Goal: Information Seeking & Learning: Understand process/instructions

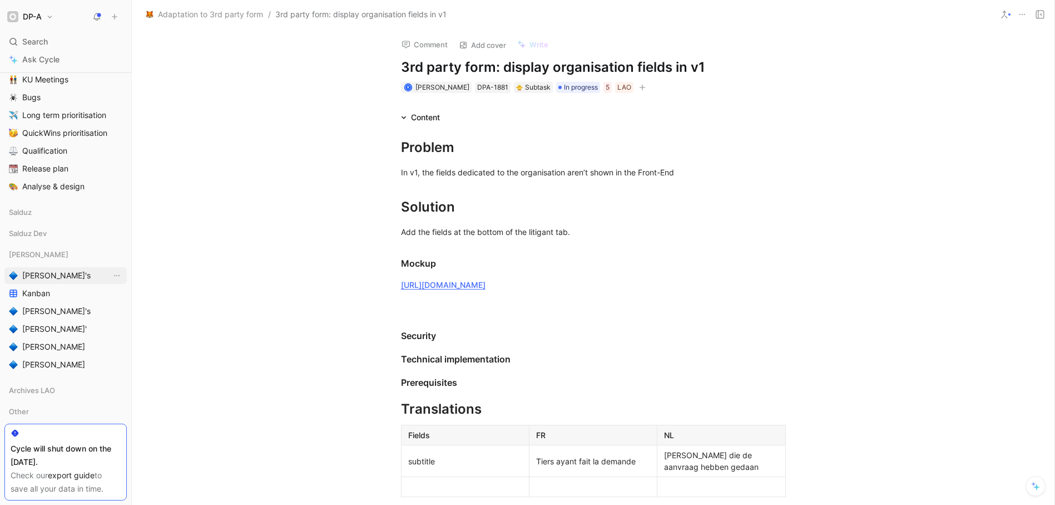
scroll to position [228, 0]
drag, startPoint x: 37, startPoint y: 353, endPoint x: 50, endPoint y: 349, distance: 13.5
click at [37, 353] on span "[PERSON_NAME]" at bounding box center [53, 349] width 63 height 11
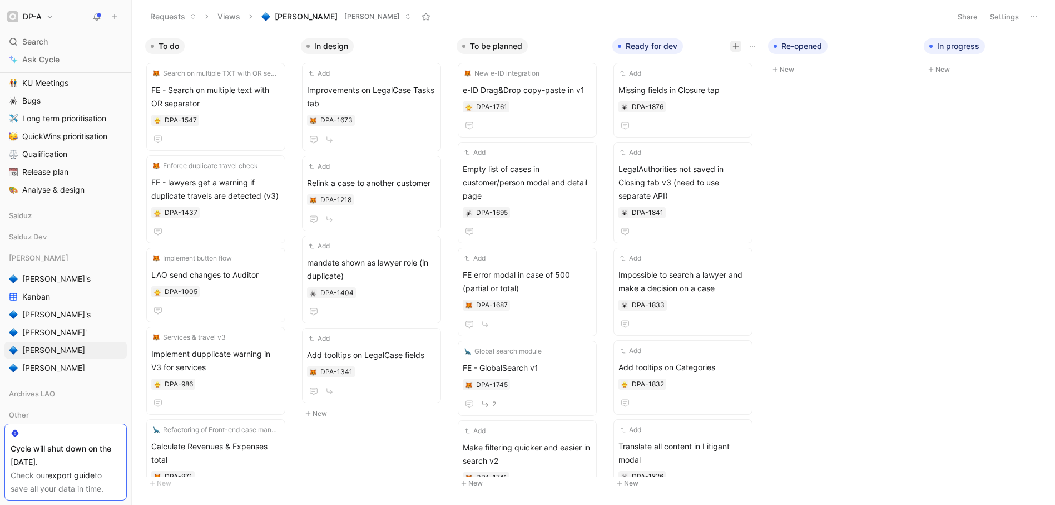
click at [738, 46] on icon "button" at bounding box center [736, 46] width 6 height 1
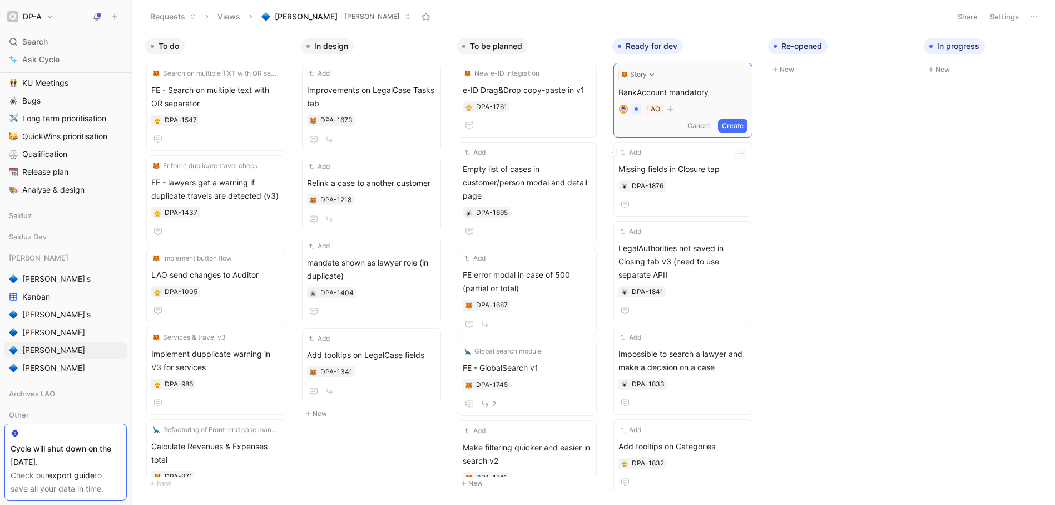
click at [716, 93] on span "BankAccount mandatory" at bounding box center [683, 92] width 129 height 13
click at [712, 92] on span "BankAccount mandatory adnd" at bounding box center [683, 92] width 129 height 13
click at [735, 95] on span "BankAccount mandatory adnd" at bounding box center [683, 92] width 129 height 13
drag, startPoint x: 733, startPoint y: 92, endPoint x: 718, endPoint y: 90, distance: 14.6
click at [718, 90] on span "BankAccount mandatory adnd" at bounding box center [683, 92] width 129 height 13
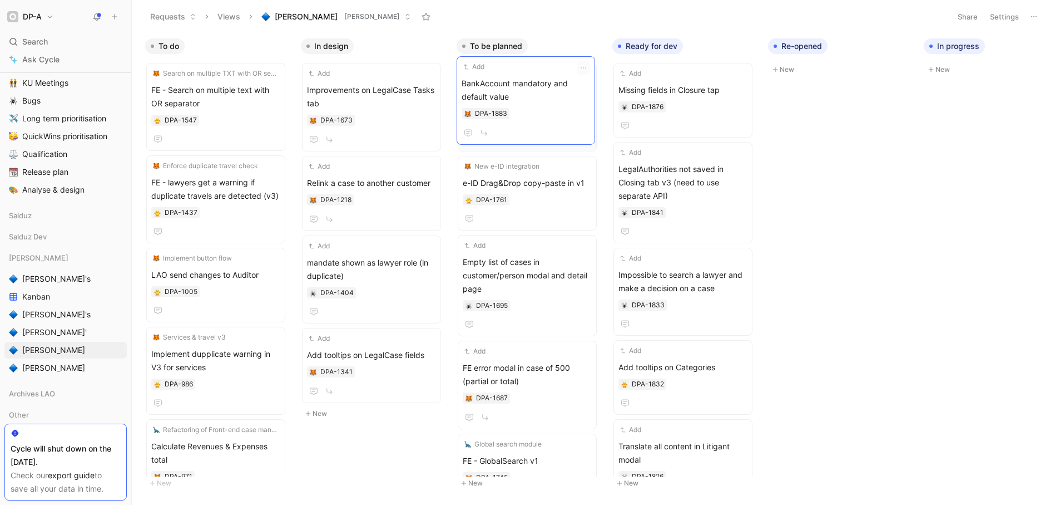
drag, startPoint x: 696, startPoint y: 77, endPoint x: 540, endPoint y: 72, distance: 156.4
click at [560, 103] on span "BankAccount mandatory and default value" at bounding box center [527, 96] width 129 height 27
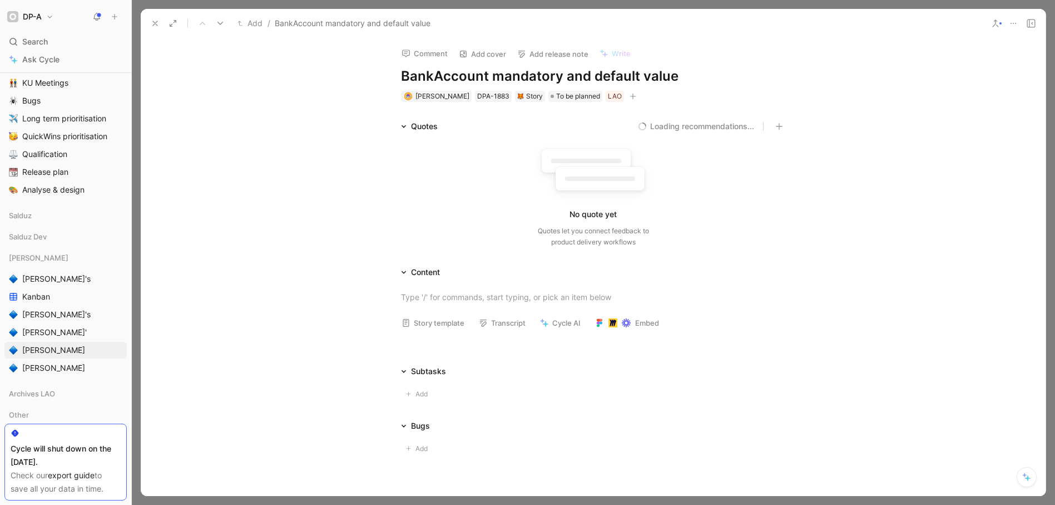
click at [426, 325] on button "Story template" at bounding box center [433, 323] width 73 height 16
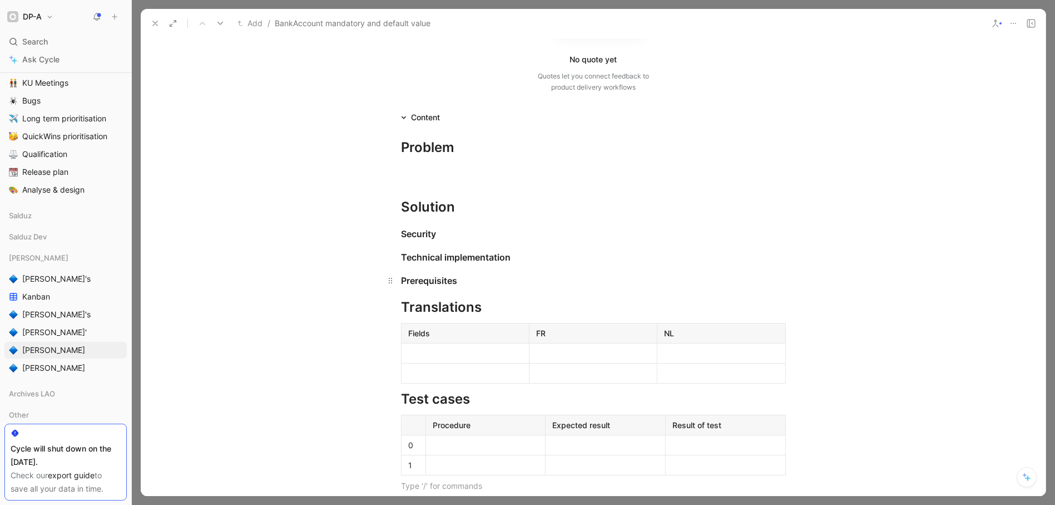
scroll to position [154, 0]
click at [417, 167] on div at bounding box center [593, 173] width 385 height 12
click at [470, 176] on div "In v1, BankAccount was only" at bounding box center [593, 173] width 385 height 12
click at [528, 175] on div "In v1, BankAccount field was only" at bounding box center [593, 173] width 385 height 12
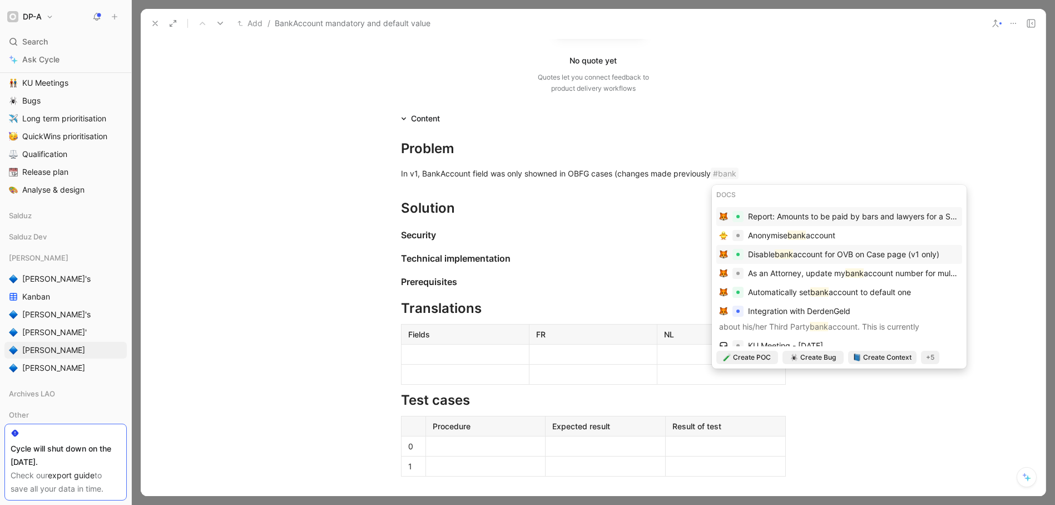
click at [780, 250] on mark "bank" at bounding box center [784, 253] width 18 height 9
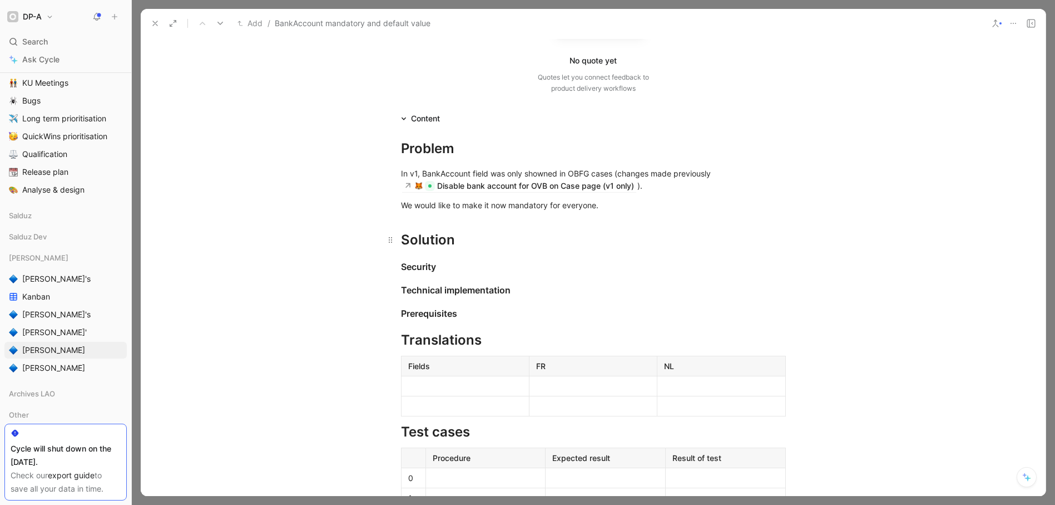
click at [453, 240] on div "Solution" at bounding box center [593, 240] width 385 height 20
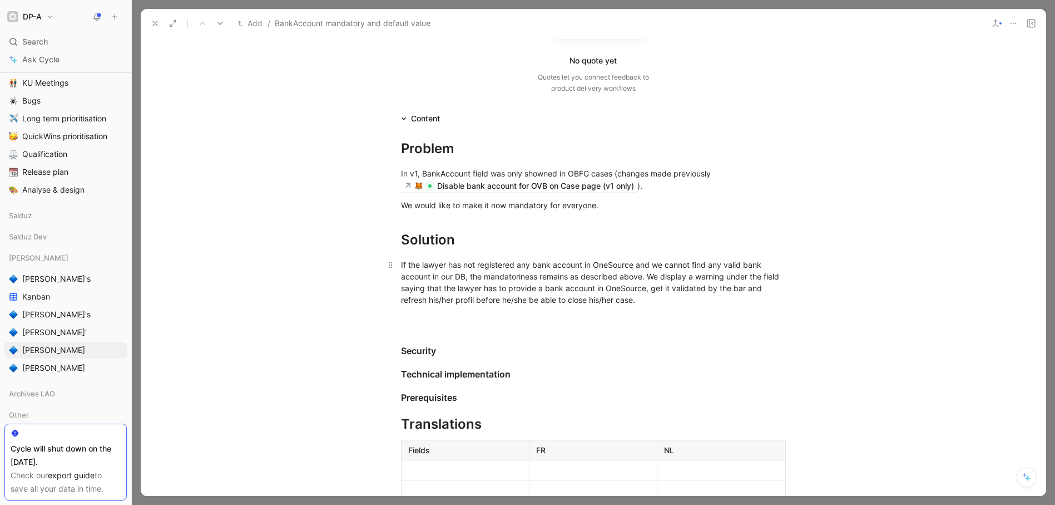
click at [401, 265] on div "If the lawyer has not registered any bank account in OneSource and we cannot fi…" at bounding box center [593, 282] width 385 height 47
click at [631, 263] on div "If the lawyer has not registered any bank account in OneSource and we cannot fi…" at bounding box center [593, 282] width 385 height 47
click at [401, 263] on div "If the lawyer has not registered any bank account in OneSource and we cannot fi…" at bounding box center [593, 282] width 385 height 47
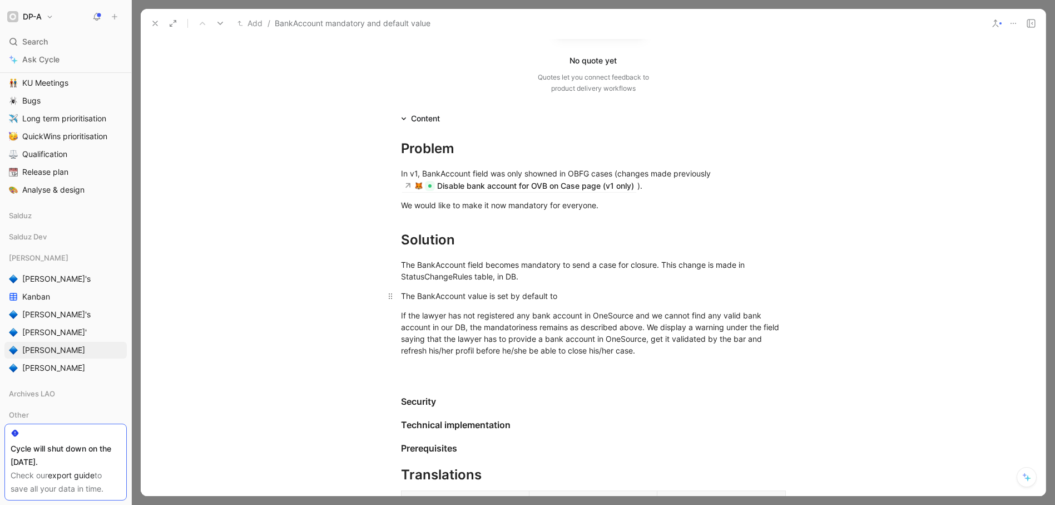
click at [544, 297] on div "The BankAccount value is set by default to" at bounding box center [593, 296] width 385 height 12
click at [574, 299] on div "The BankAccount value is set by default to" at bounding box center [593, 296] width 385 height 12
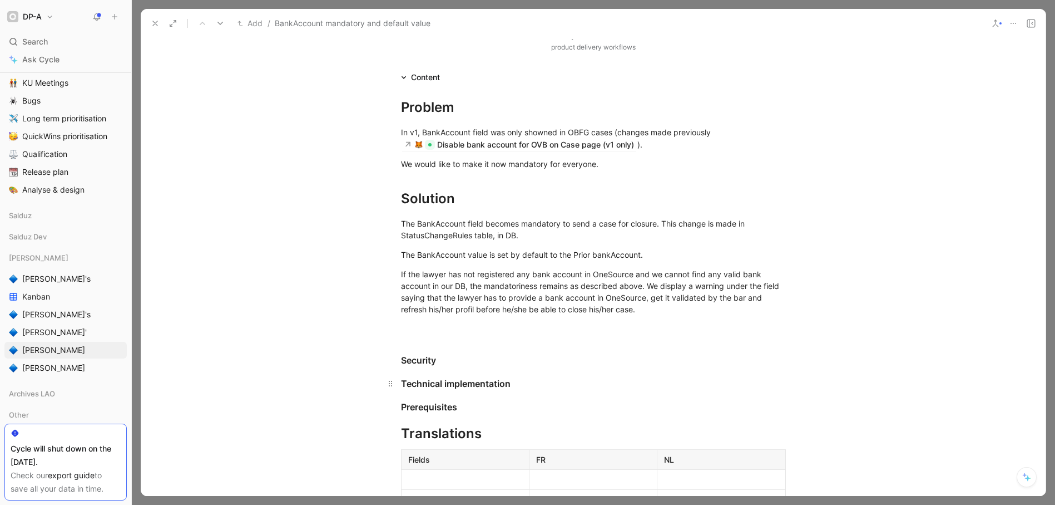
scroll to position [197, 0]
click at [529, 381] on div "Technical implementation" at bounding box center [593, 380] width 385 height 13
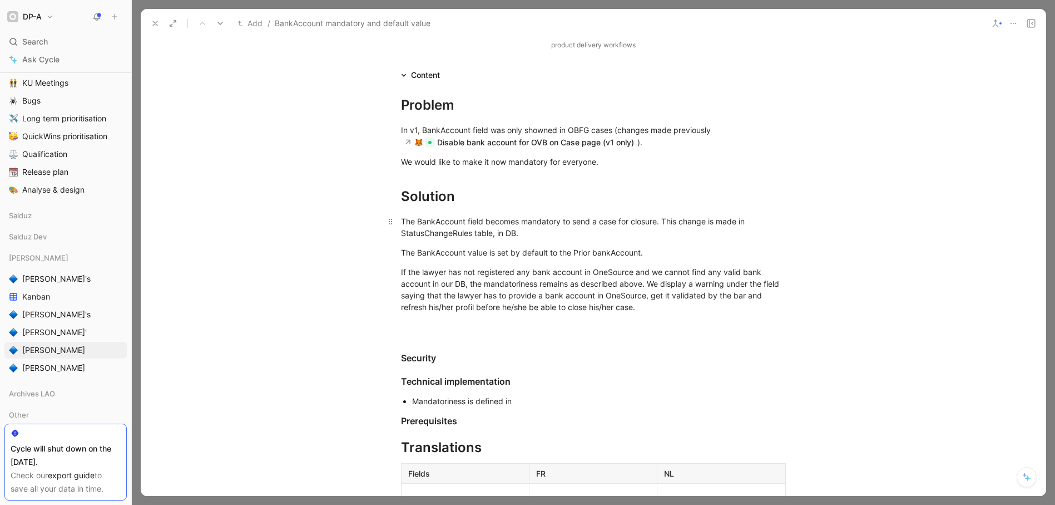
scroll to position [199, 0]
drag, startPoint x: 514, startPoint y: 232, endPoint x: 398, endPoint y: 234, distance: 116.3
click at [401, 234] on div "The BankAccount field becomes mandatory to send a case for closure. This change…" at bounding box center [593, 224] width 385 height 23
copy div "StatusChangeRules table, in DB"
click at [536, 396] on div "Mandatoriness is defined in" at bounding box center [599, 399] width 374 height 12
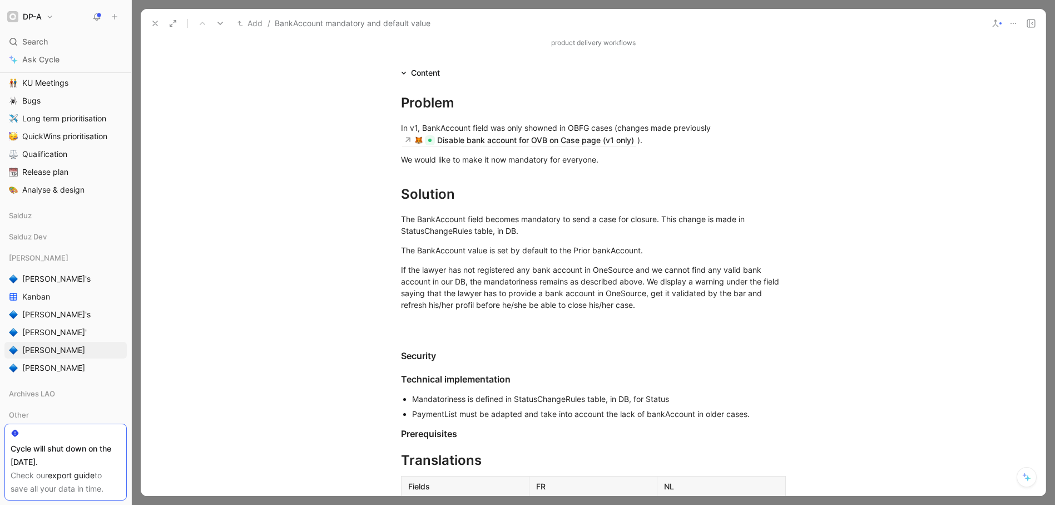
scroll to position [201, 0]
click at [675, 396] on div "Mandatoriness is defined in StatusChangeRules table, in DB, for Status" at bounding box center [599, 397] width 374 height 12
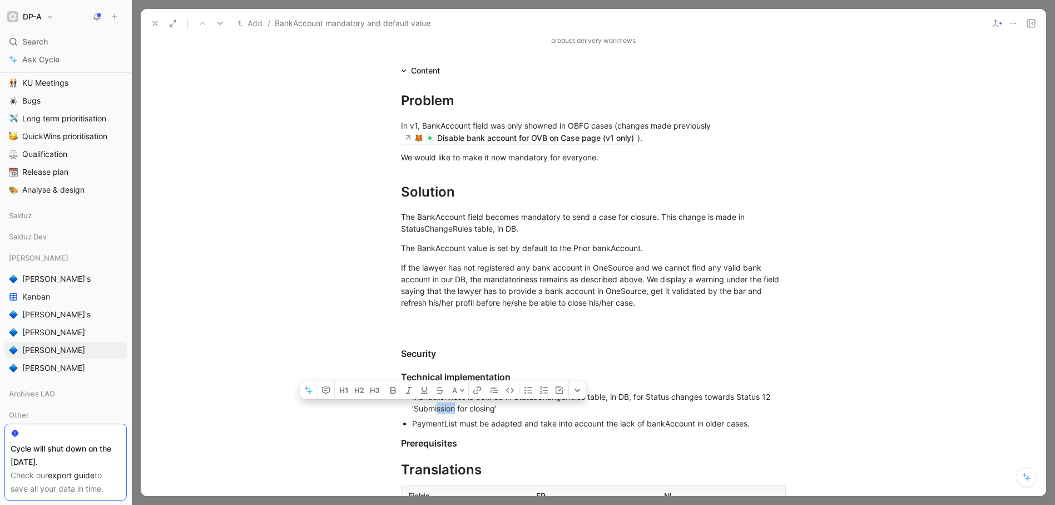
drag, startPoint x: 452, startPoint y: 408, endPoint x: 434, endPoint y: 408, distance: 17.2
click at [434, 408] on div "Mandatoriness is defined in StatusChangeRules table, in DB, for Status changes …" at bounding box center [599, 402] width 374 height 23
click at [493, 411] on div "Mandatoriness is defined in StatusChangeRules table, in DB, for Status changes …" at bounding box center [599, 402] width 374 height 23
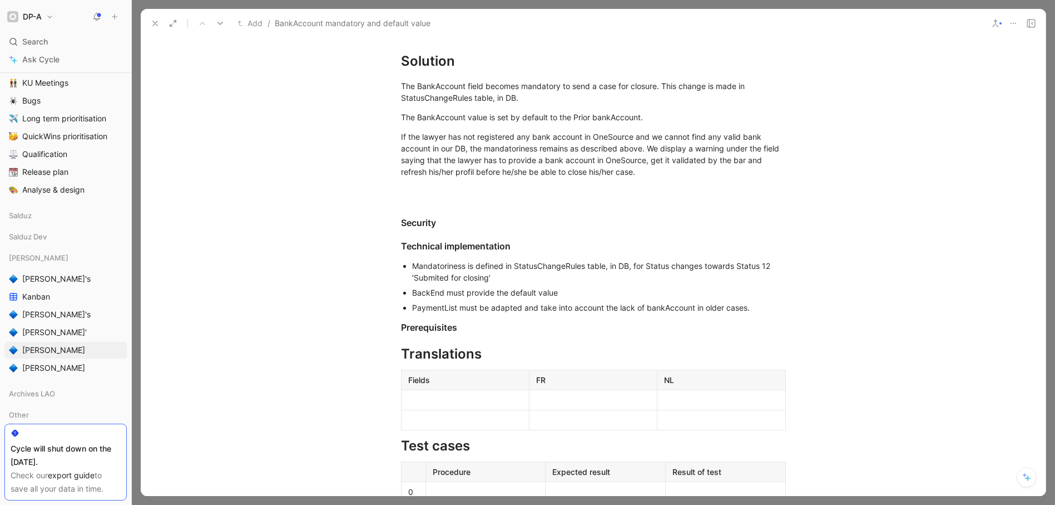
scroll to position [334, 0]
click at [753, 308] on div "PaymentList must be adapted and take into account the lack of bankAccount in ol…" at bounding box center [599, 306] width 374 height 12
click at [566, 290] on div "BackEnd must provide the default value" at bounding box center [599, 291] width 374 height 12
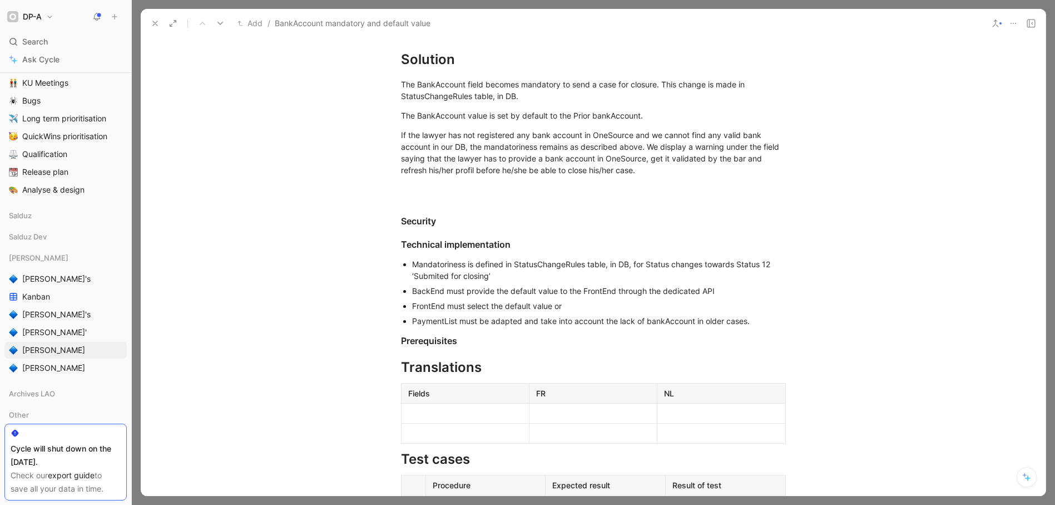
click at [464, 307] on div "FrontEnd must select the default value or" at bounding box center [599, 306] width 374 height 12
click at [604, 306] on div "FrontEnd must automatically select the default value or" at bounding box center [599, 306] width 374 height 12
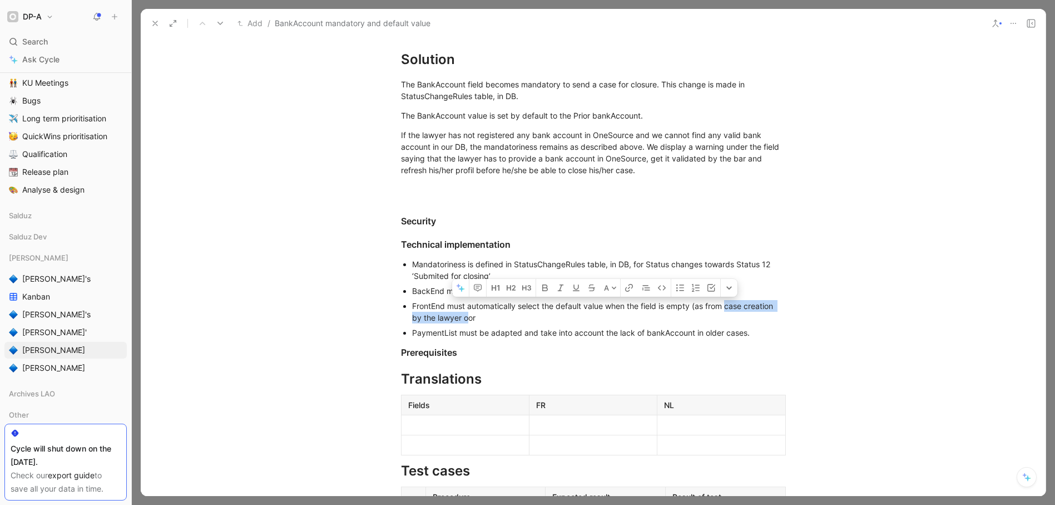
click at [725, 307] on div "FrontEnd must automatically select the default value when the field is empty (a…" at bounding box center [599, 311] width 374 height 23
click at [517, 319] on div "FrontEnd must automatically select the default value when the field is empty (a…" at bounding box center [599, 311] width 374 height 23
click at [691, 306] on div "FrontEnd must automatically select the default value when the field is empty (a…" at bounding box center [599, 311] width 374 height 23
click at [690, 305] on div "FrontEnd must automatically select the default value when the field is empty (a…" at bounding box center [599, 311] width 374 height 23
drag, startPoint x: 725, startPoint y: 307, endPoint x: 473, endPoint y: 317, distance: 251.7
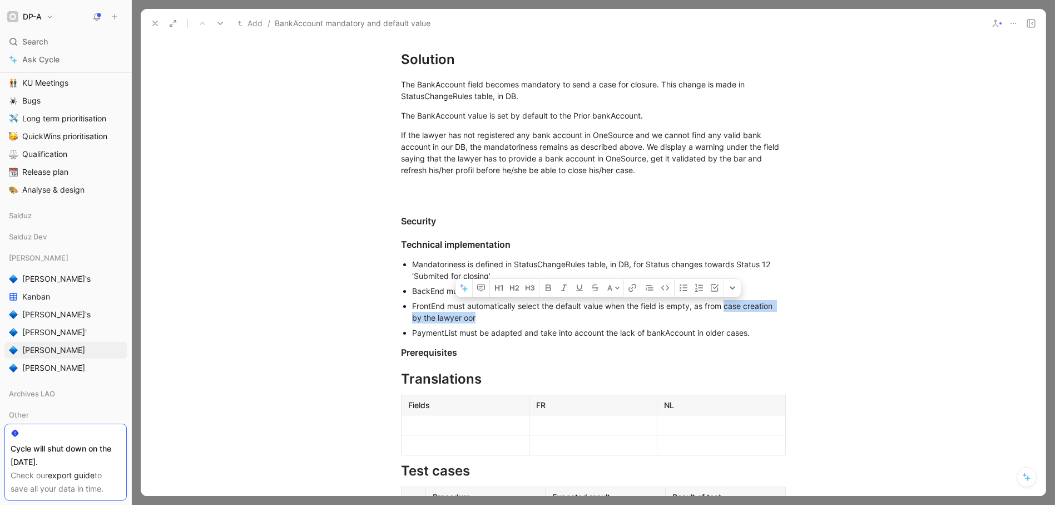
click at [473, 317] on div "FrontEnd must automatically select the default value when the field is empty, a…" at bounding box center [599, 311] width 374 height 23
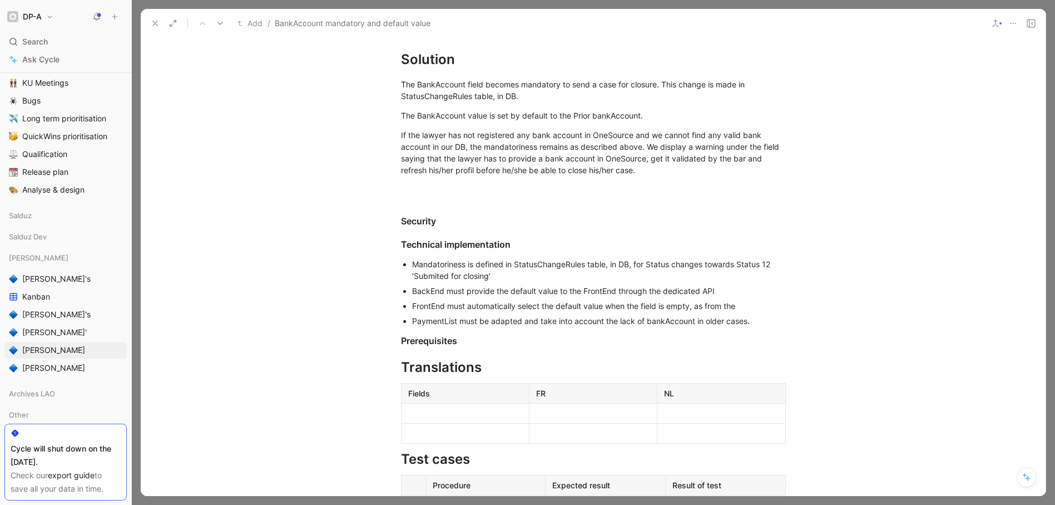
click at [517, 307] on div "FrontEnd must automatically select the default value when the field is empty, a…" at bounding box center [599, 306] width 374 height 12
click at [755, 307] on div "FrontEnd must automatically pre-select the default value when the field is empt…" at bounding box center [599, 306] width 374 height 12
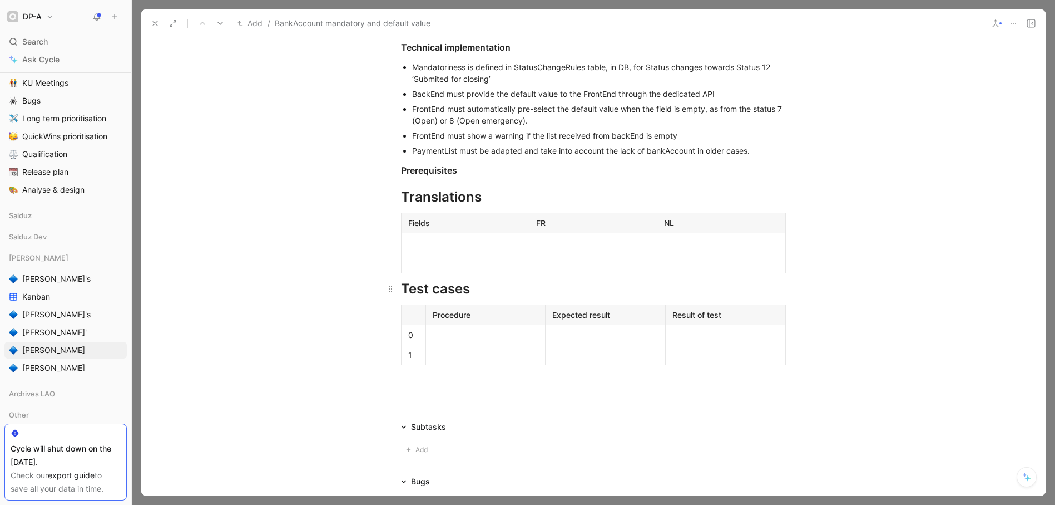
scroll to position [472, 0]
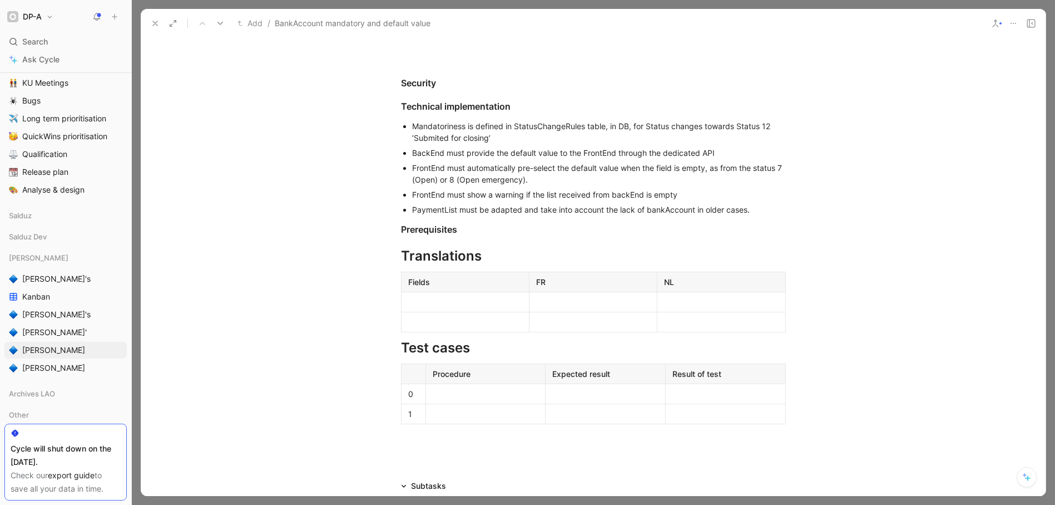
click at [485, 295] on p at bounding box center [465, 301] width 123 height 15
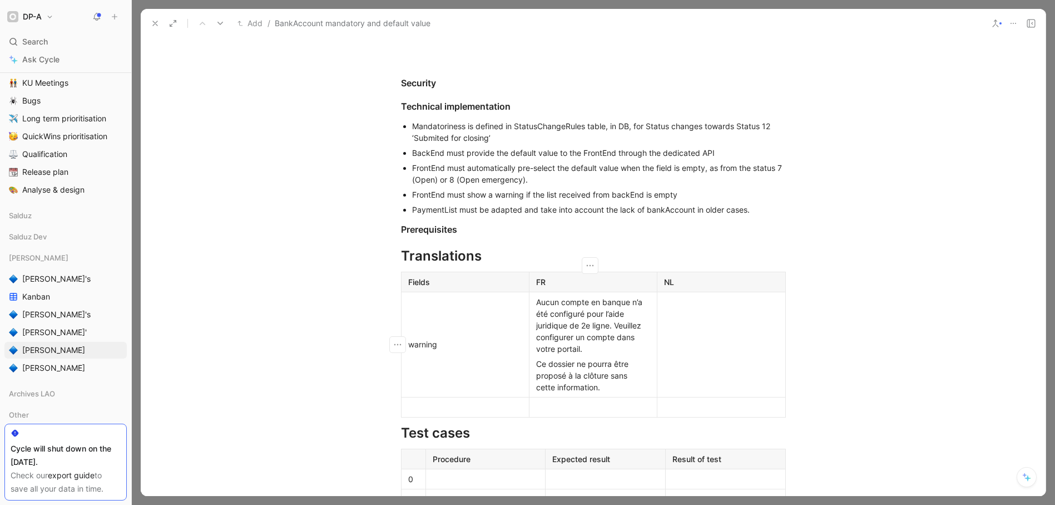
click at [594, 351] on div "Aucun compte en banque n’a été configuré pour l’aide juridique de 2e ligne. Veu…" at bounding box center [593, 325] width 114 height 58
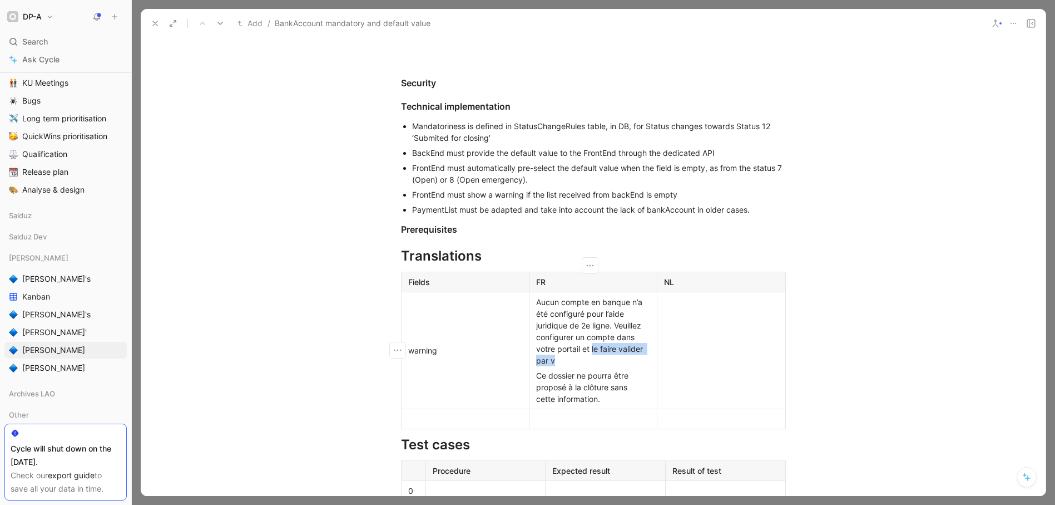
click at [590, 347] on div "Aucun compte en banque n’a été configuré pour l’aide juridique de 2e ligne. Veu…" at bounding box center [593, 331] width 114 height 70
click at [567, 349] on div "Aucun compte en banque n’a été configuré pour l’aide juridique de 2e ligne. Veu…" at bounding box center [593, 331] width 114 height 70
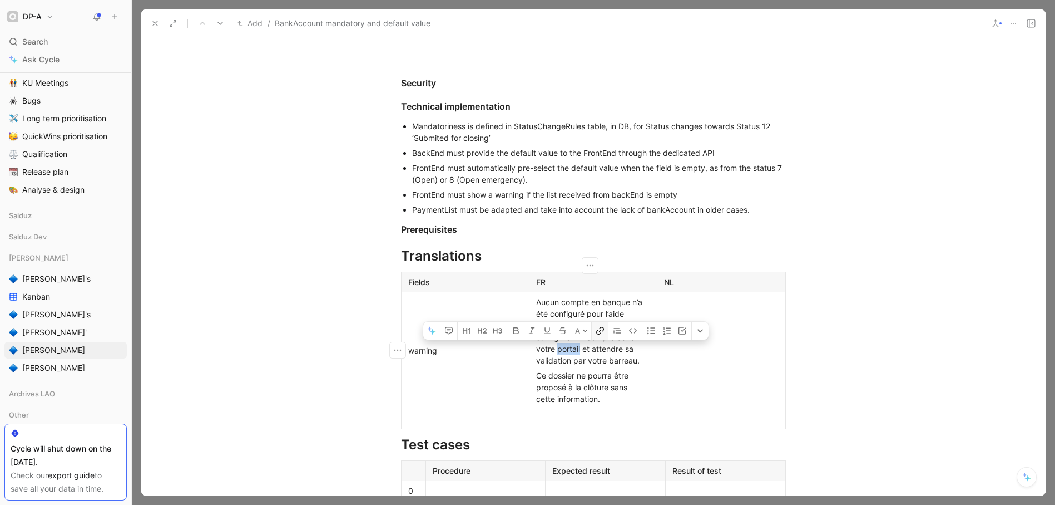
click at [602, 330] on icon "button" at bounding box center [602, 329] width 4 height 4
drag, startPoint x: 676, startPoint y: 338, endPoint x: 664, endPoint y: 339, distance: 12.8
click at [664, 339] on input "[URL][DOMAIN_NAME]" at bounding box center [758, 339] width 325 height 17
click at [742, 341] on input "[URL][DOMAIN_NAME]" at bounding box center [758, 339] width 325 height 17
type input "[URL][DOMAIN_NAME]"
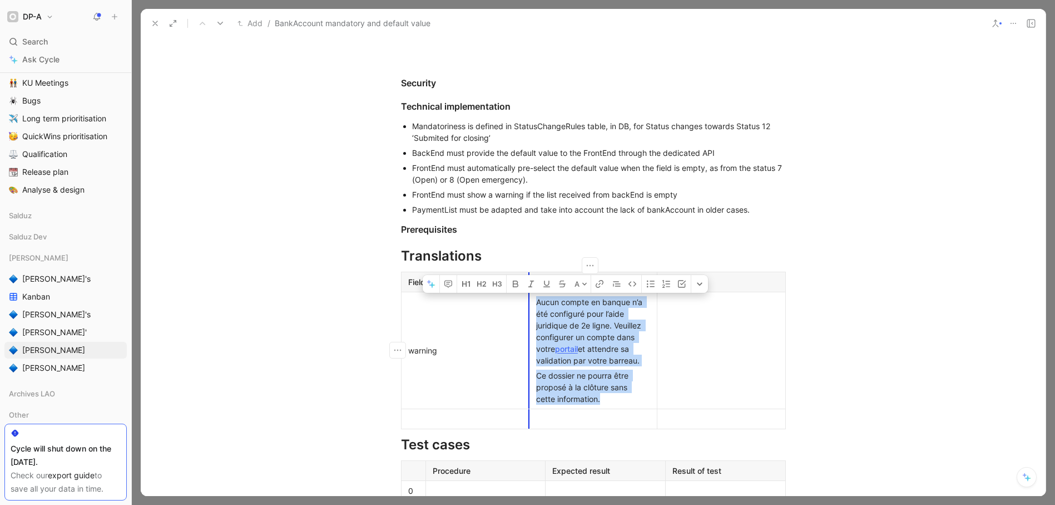
drag, startPoint x: 605, startPoint y: 400, endPoint x: 528, endPoint y: 304, distance: 123.1
click at [529, 304] on td "Aucun compte en banque n’a été configuré pour l’aide juridique de 2e ligne. Veu…" at bounding box center [593, 349] width 128 height 117
copy td "Aucun compte en banque n’a été configuré pour l’aide juridique de 2e ligne. Veu…"
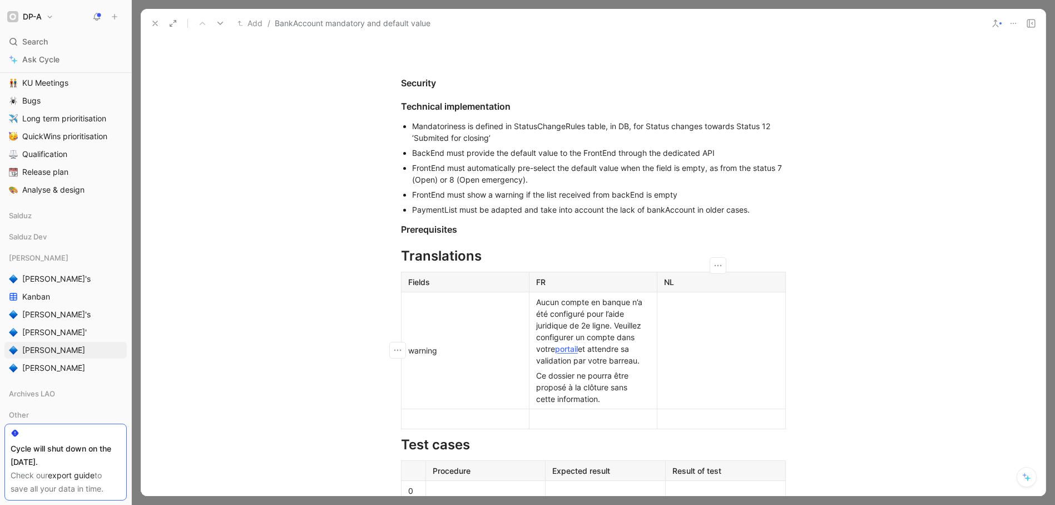
click at [714, 334] on td at bounding box center [722, 349] width 128 height 117
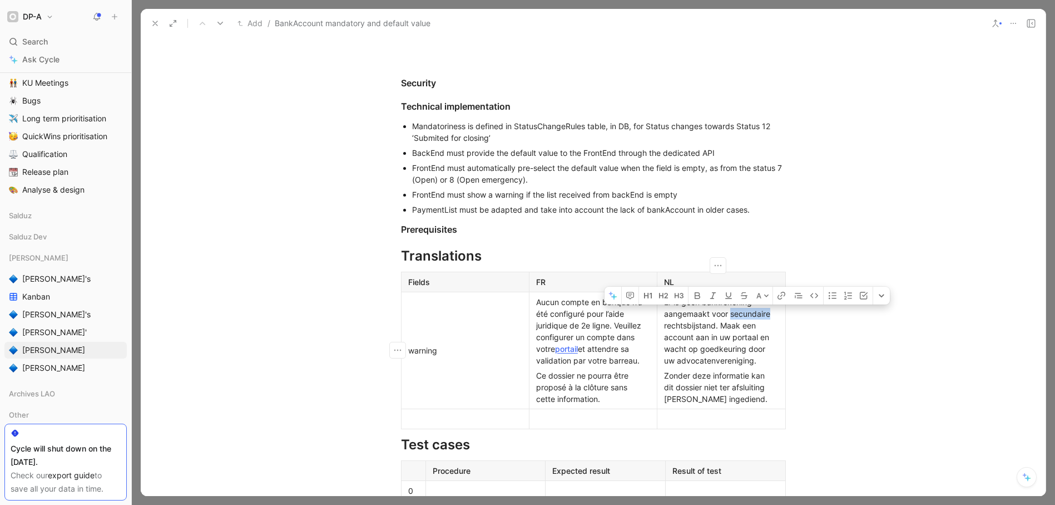
drag, startPoint x: 728, startPoint y: 314, endPoint x: 768, endPoint y: 315, distance: 39.5
click at [768, 315] on div "Er is geen bankrekening aangemaakt voor secundaire rechtsbijstand. Maak een acc…" at bounding box center [721, 331] width 114 height 70
drag, startPoint x: 662, startPoint y: 326, endPoint x: 712, endPoint y: 327, distance: 50.1
click at [712, 327] on div "Er is geen bankrekening aangemaakt voor 2de lijn rechtsbijstand. Maak een accou…" at bounding box center [721, 331] width 114 height 70
drag, startPoint x: 734, startPoint y: 325, endPoint x: 767, endPoint y: 327, distance: 32.8
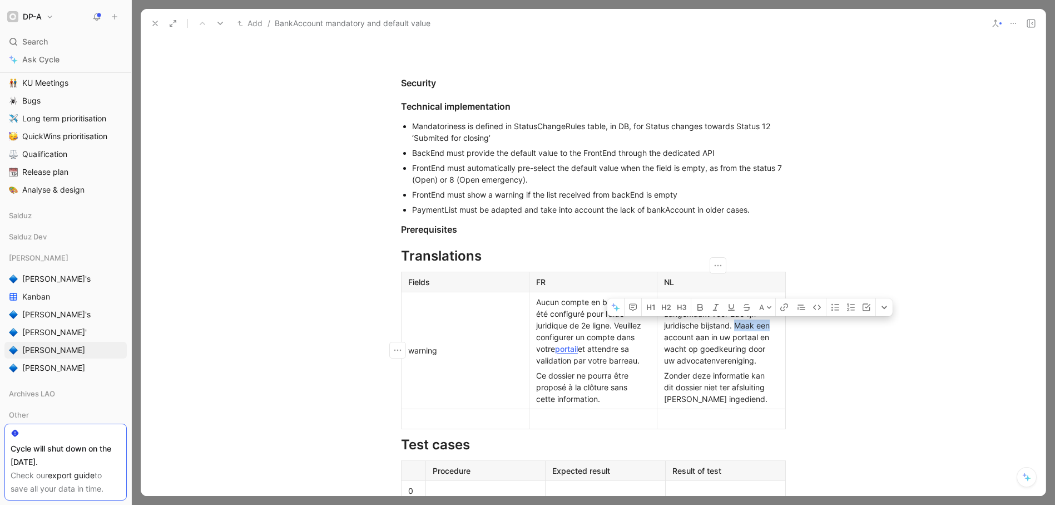
click at [767, 327] on div "Er is geen bankrekening aangemaakt voor 2de lijn juridische bijstand. Maak een …" at bounding box center [721, 331] width 114 height 70
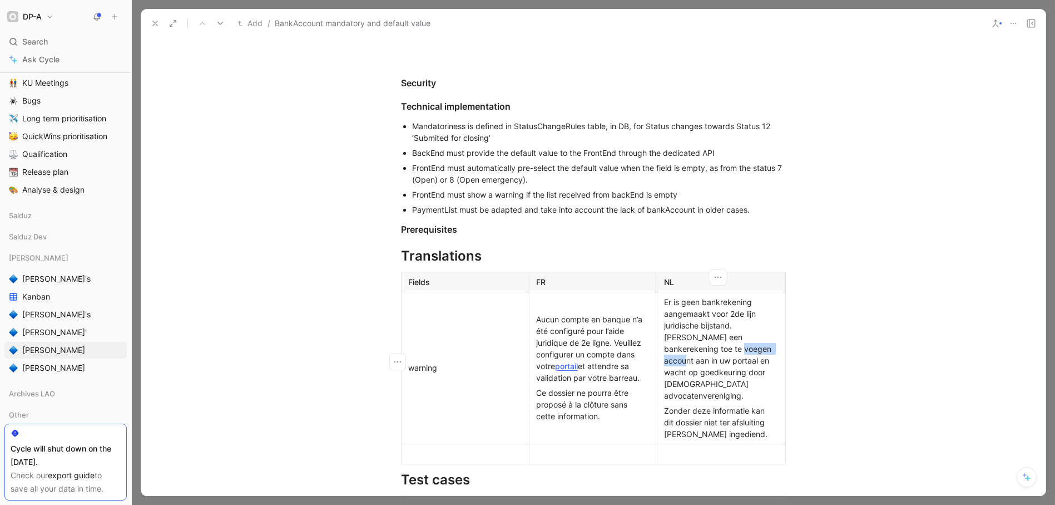
click at [736, 350] on div "Er is geen bankrekening aangemaakt voor 2de lijn juridische bijstand. [PERSON_N…" at bounding box center [721, 348] width 114 height 105
click at [664, 362] on div "Er is geen bankrekening aangemaakt voor 2de lijn juridische bijstand. [PERSON_N…" at bounding box center [721, 348] width 114 height 105
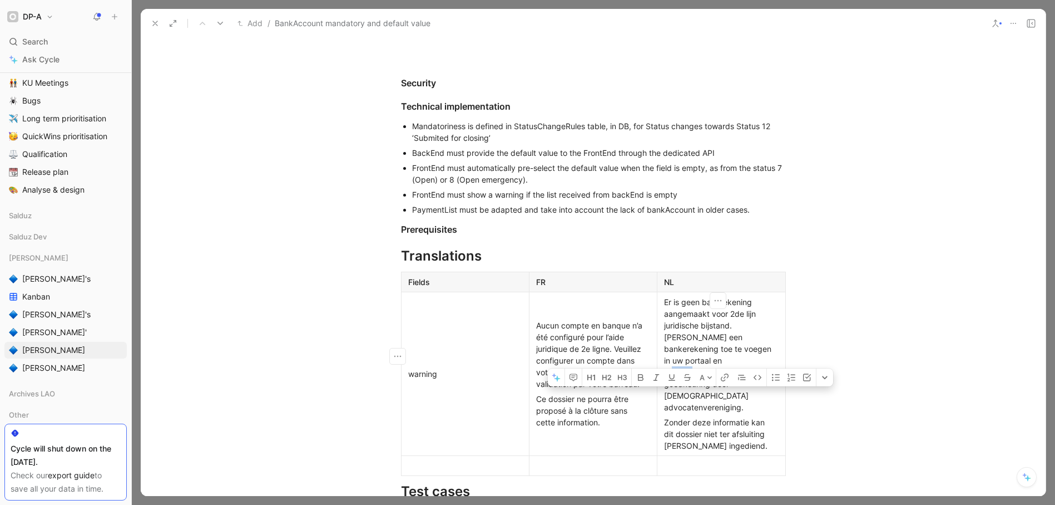
drag, startPoint x: 684, startPoint y: 361, endPoint x: 696, endPoint y: 363, distance: 12.9
click at [696, 363] on div "Er is geen bankrekening aangemaakt voor 2de lijn juridische bijstand. [PERSON_N…" at bounding box center [721, 354] width 114 height 117
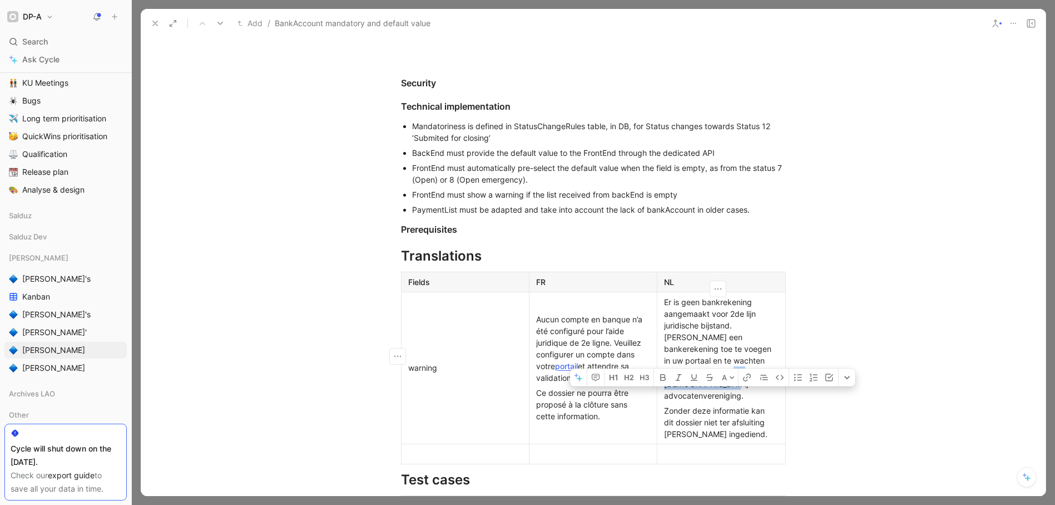
drag, startPoint x: 751, startPoint y: 375, endPoint x: 675, endPoint y: 369, distance: 76.4
click at [675, 369] on div "Er is geen bankrekening aangemaakt voor 2de lijn juridische bijstand. [PERSON_N…" at bounding box center [721, 348] width 114 height 105
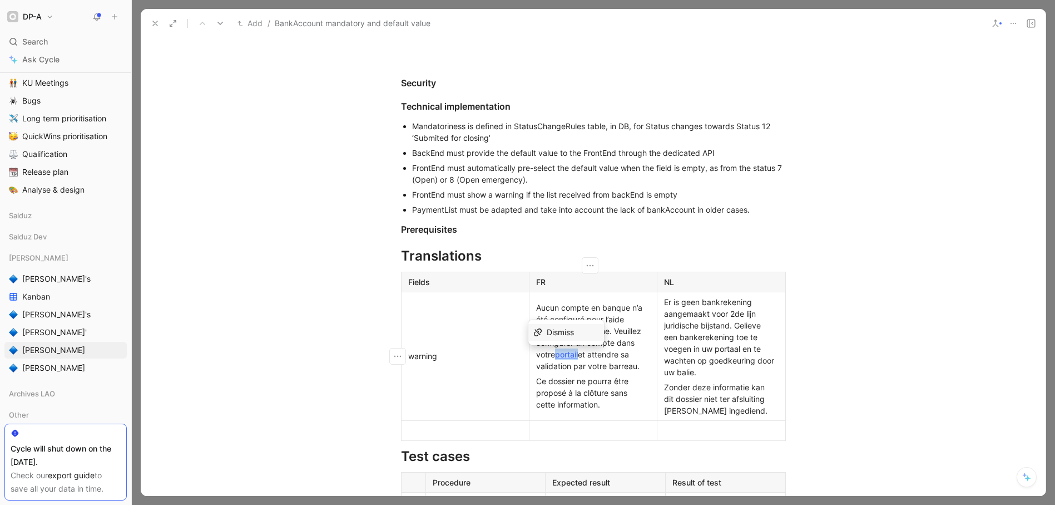
drag, startPoint x: 579, startPoint y: 355, endPoint x: 555, endPoint y: 355, distance: 24.5
click at [555, 355] on div "Aucun compte en banque n’a été configuré pour l’aide juridique de 2e ligne. Veu…" at bounding box center [593, 337] width 114 height 70
copy link "portail"
drag, startPoint x: 739, startPoint y: 349, endPoint x: 714, endPoint y: 347, distance: 25.1
click at [714, 347] on div "Er is geen bankrekening aangemaakt voor 2de lijn juridische bijstand. Gelieve e…" at bounding box center [721, 337] width 114 height 82
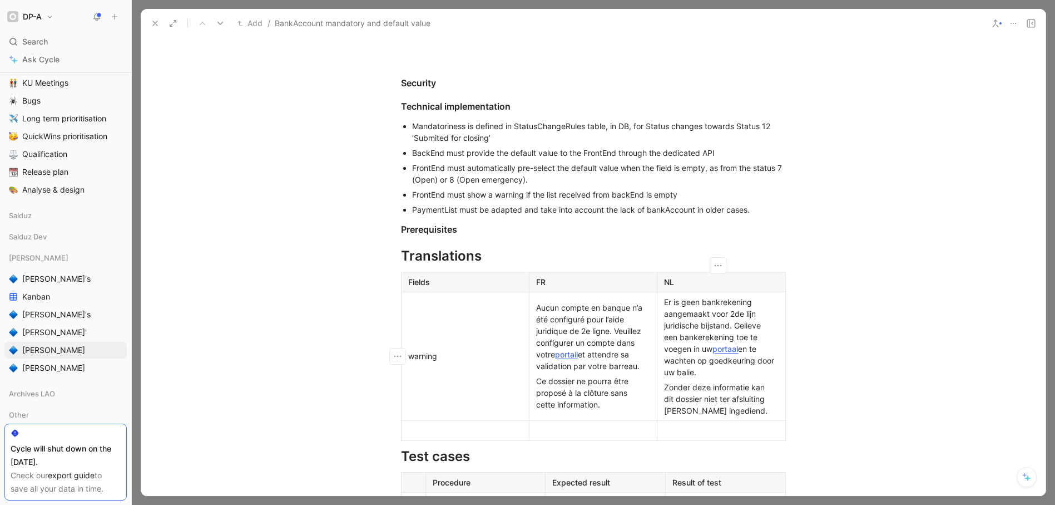
click at [728, 382] on div "Zonder deze informatie kan dit dossier niet ter afsluiting [PERSON_NAME] ingedi…" at bounding box center [721, 398] width 114 height 35
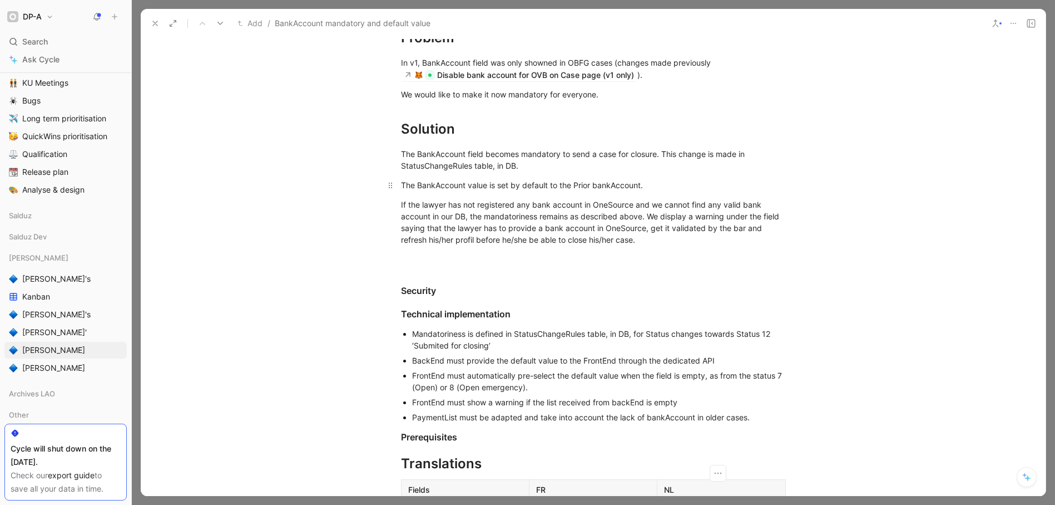
scroll to position [263, 0]
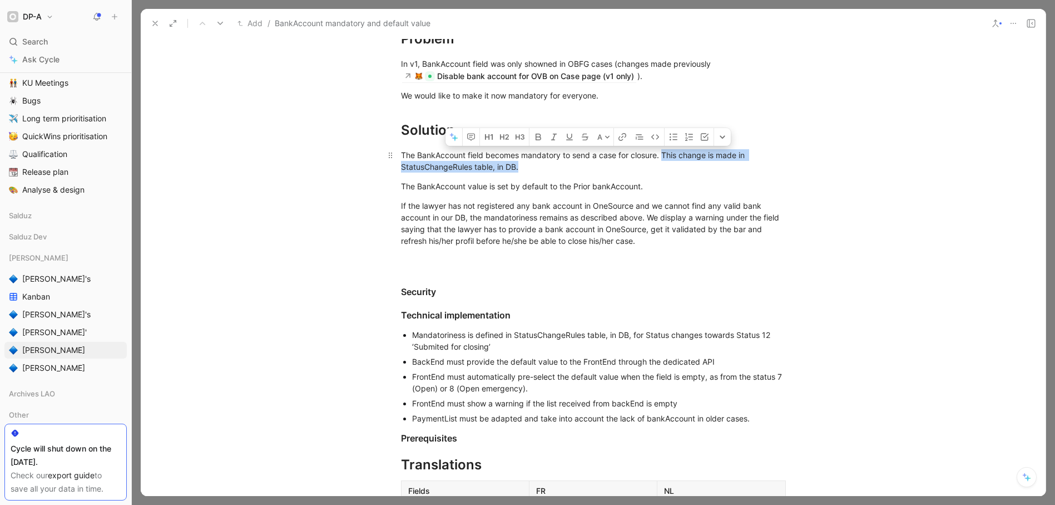
drag, startPoint x: 531, startPoint y: 169, endPoint x: 663, endPoint y: 156, distance: 131.9
click at [663, 156] on div "The BankAccount field becomes mandatory to send a case for closure. This change…" at bounding box center [593, 160] width 385 height 23
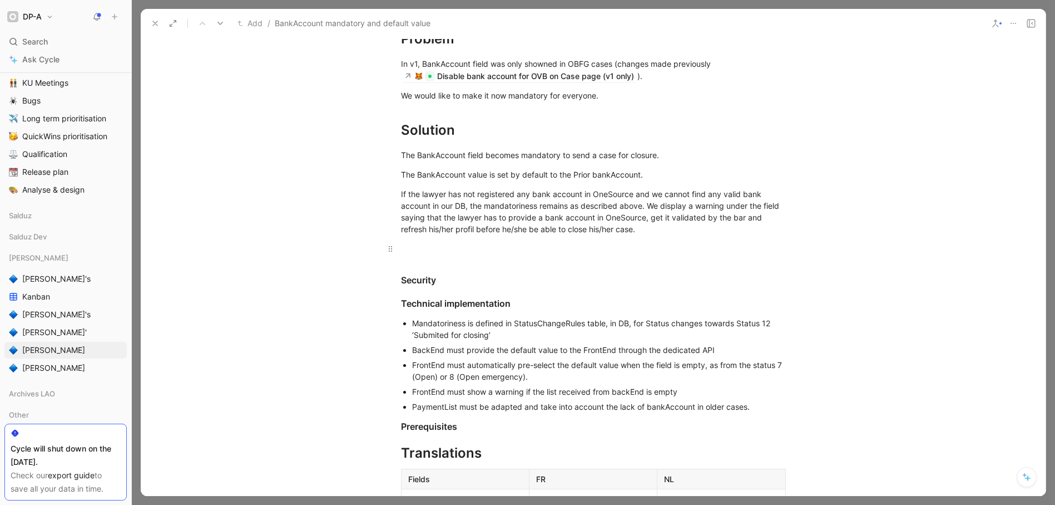
click at [418, 251] on div at bounding box center [593, 249] width 385 height 12
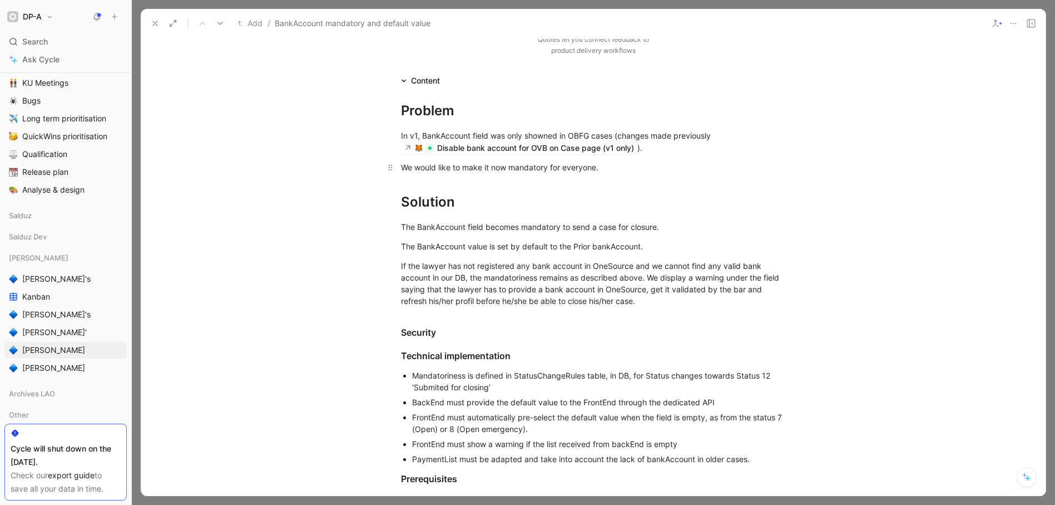
scroll to position [151, 0]
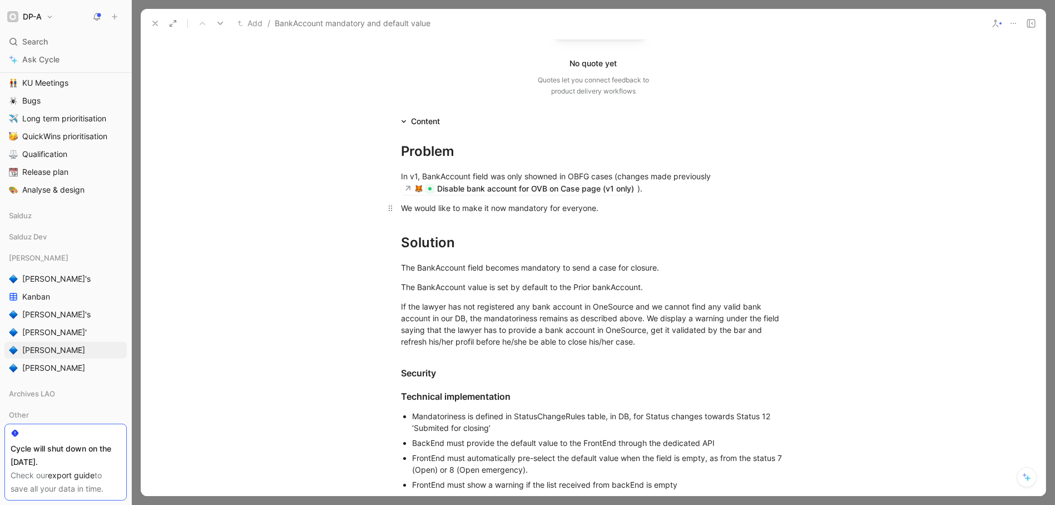
click at [616, 208] on div "We would like to make it now mandatory for everyone." at bounding box center [593, 208] width 385 height 12
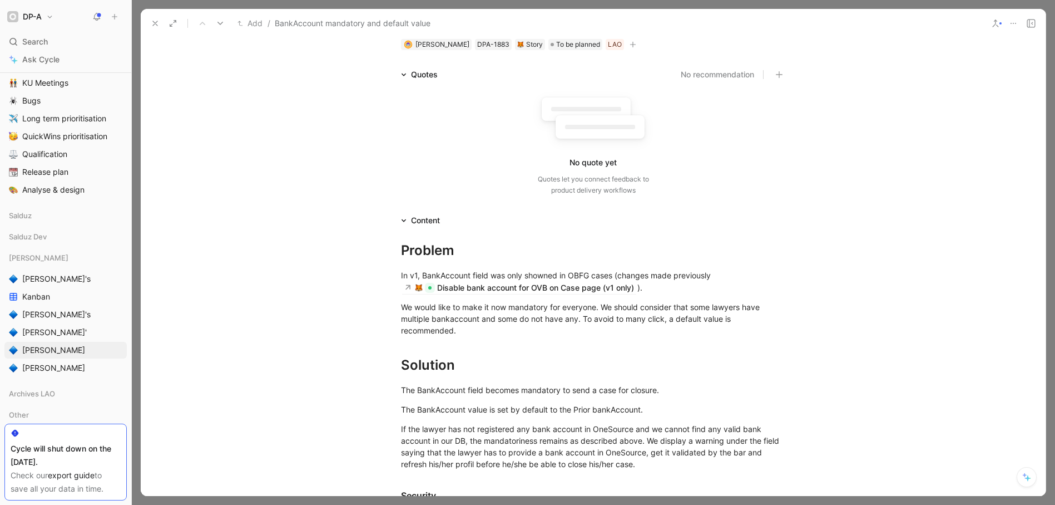
scroll to position [0, 0]
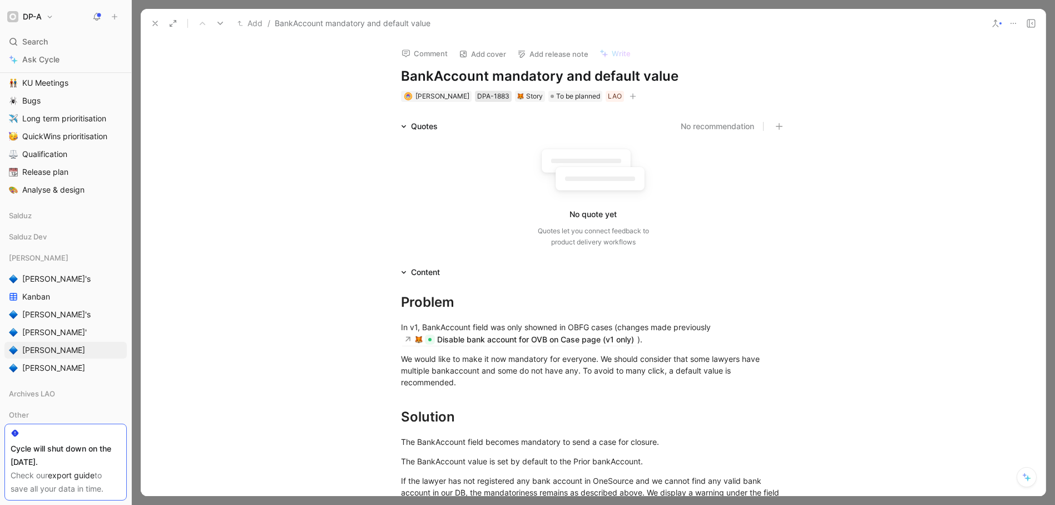
click at [496, 98] on div "DPA-1883" at bounding box center [493, 96] width 32 height 11
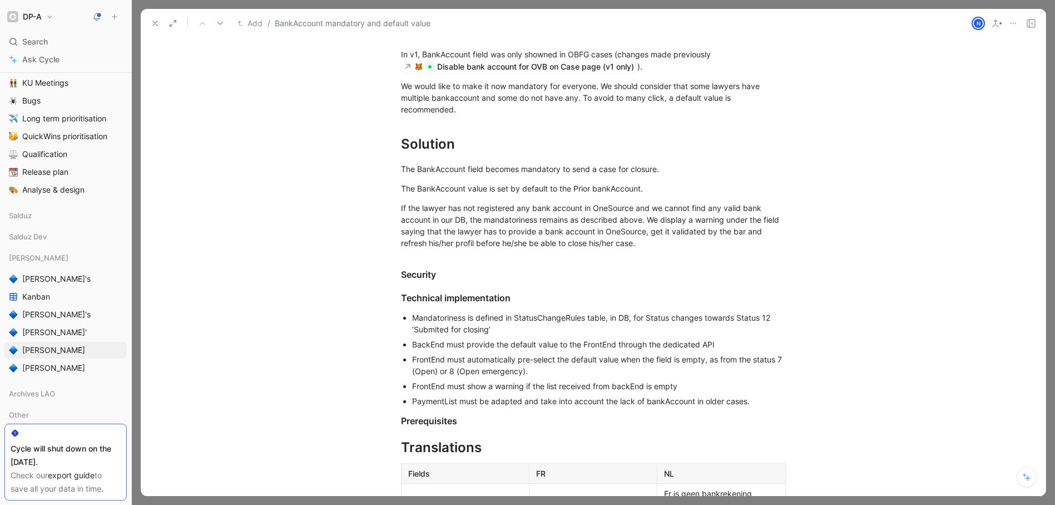
scroll to position [283, 0]
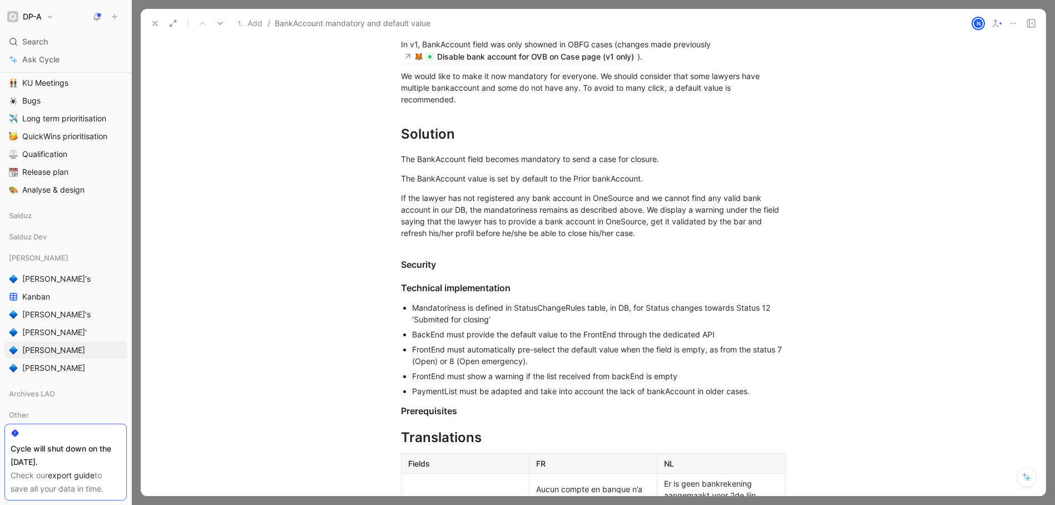
click at [728, 333] on div "BackEnd must provide the default value to the FrontEnd through the dedicated API" at bounding box center [599, 334] width 374 height 12
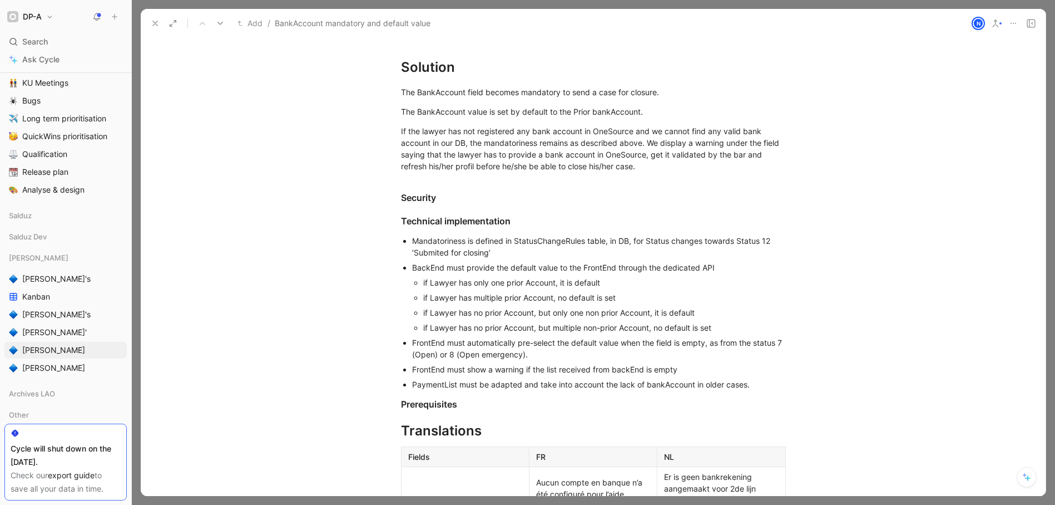
scroll to position [350, 0]
click at [549, 354] on div "FrontEnd must automatically pre-select the default value when the field is empt…" at bounding box center [599, 347] width 374 height 23
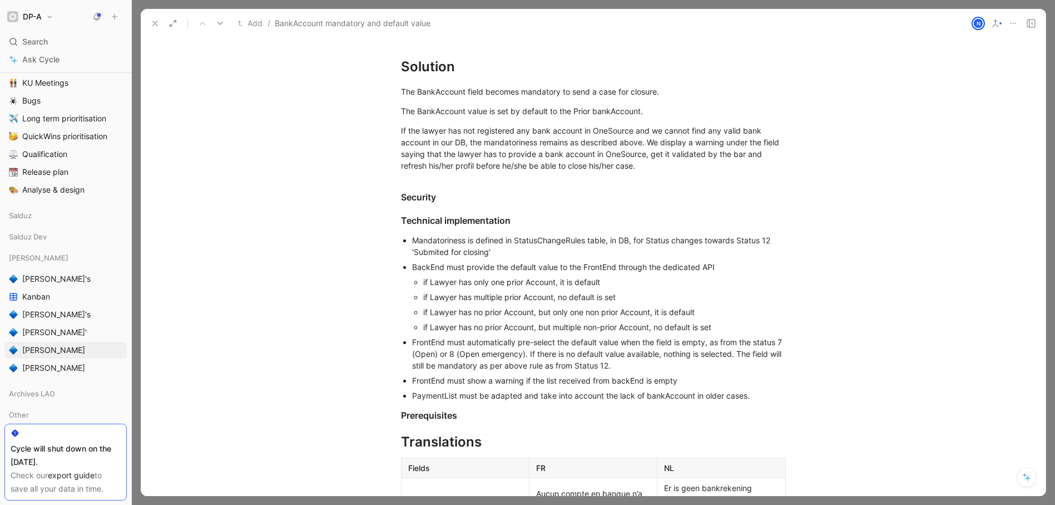
click at [686, 379] on div "FrontEnd must show a warning if the list received from backEnd is empty" at bounding box center [599, 380] width 374 height 12
click at [503, 254] on div "Mandatoriness is defined in StatusChangeRules table, in DB, for Status changes …" at bounding box center [599, 245] width 374 height 23
click at [412, 344] on div "FrontEnd must automatically pre-select the default value when the field is empt…" at bounding box center [599, 353] width 374 height 35
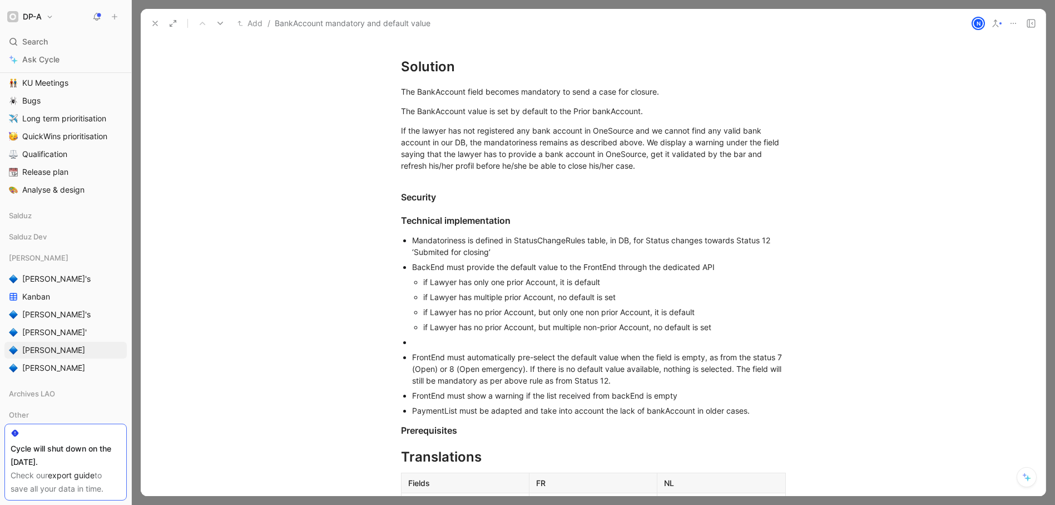
click at [426, 345] on div at bounding box center [599, 342] width 374 height 12
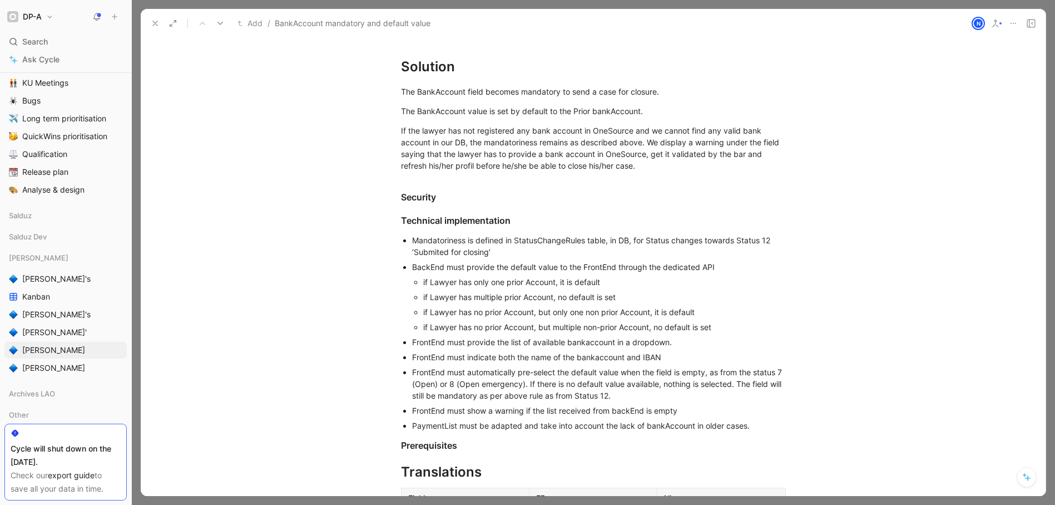
click at [471, 382] on div "FrontEnd must automatically pre-select the default value when the field is empt…" at bounding box center [599, 383] width 374 height 35
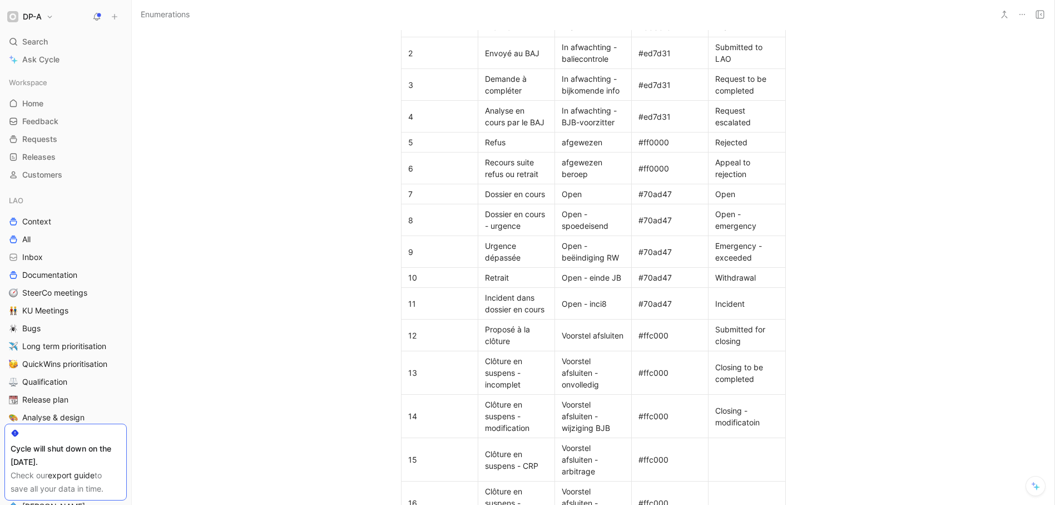
scroll to position [533, 0]
